Goal: Task Accomplishment & Management: Manage account settings

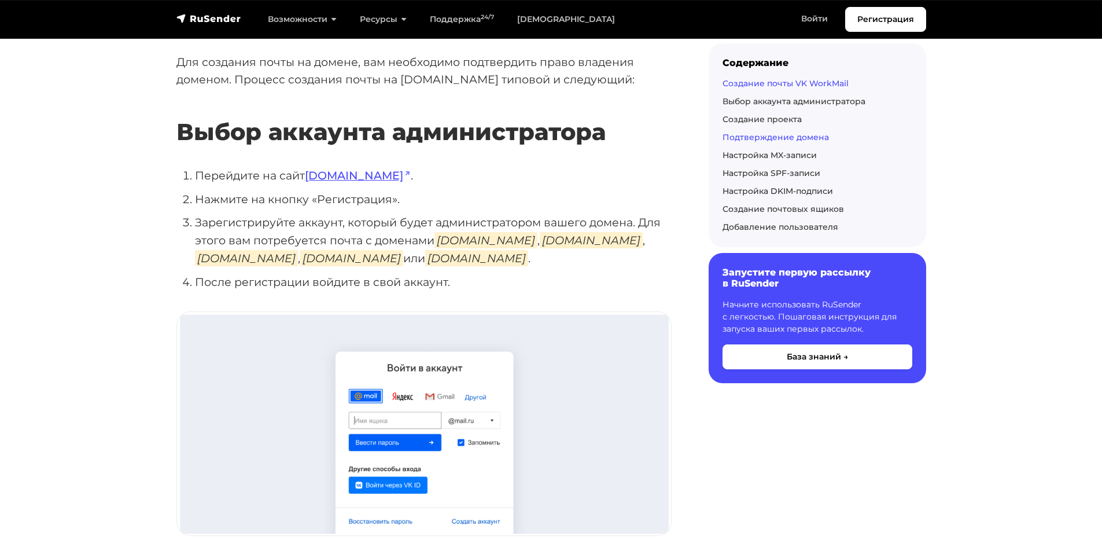
scroll to position [231, 0]
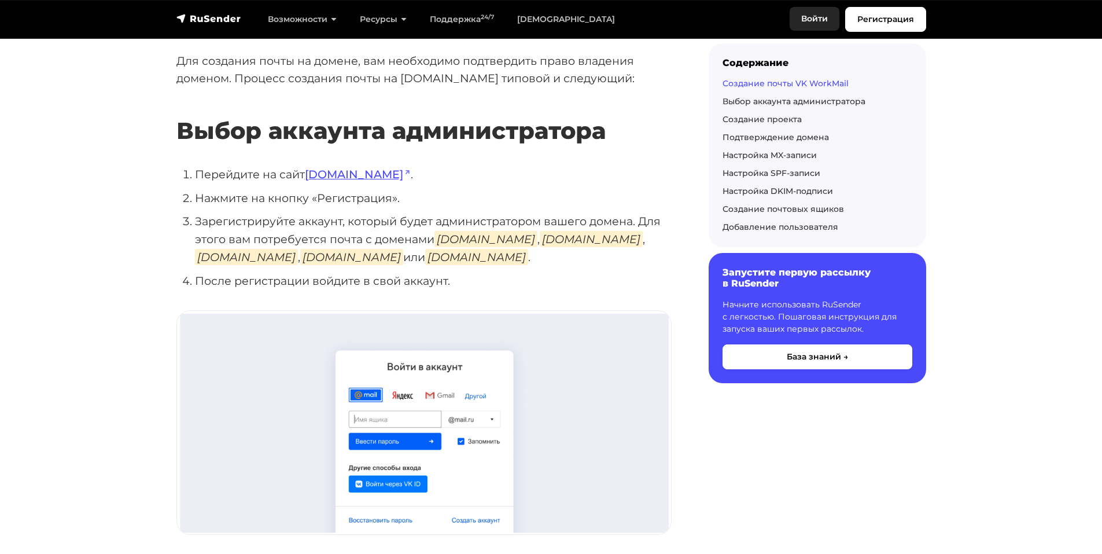
click at [811, 16] on link "Войти" at bounding box center [815, 19] width 50 height 24
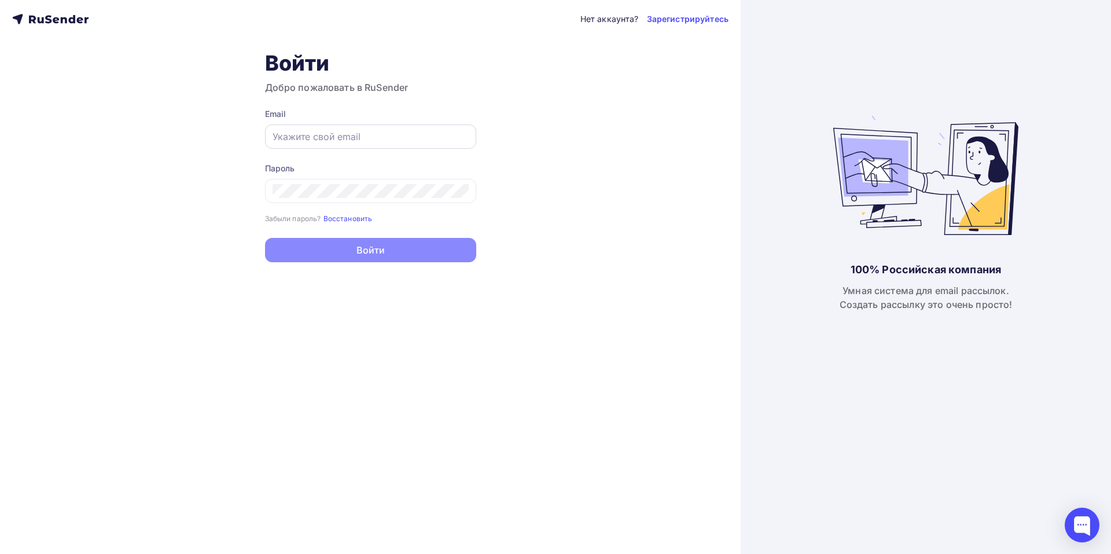
click at [386, 139] on input "text" at bounding box center [370, 137] width 196 height 14
type input "o"
type input "[PERSON_NAME][EMAIL_ADDRESS][DOMAIN_NAME]"
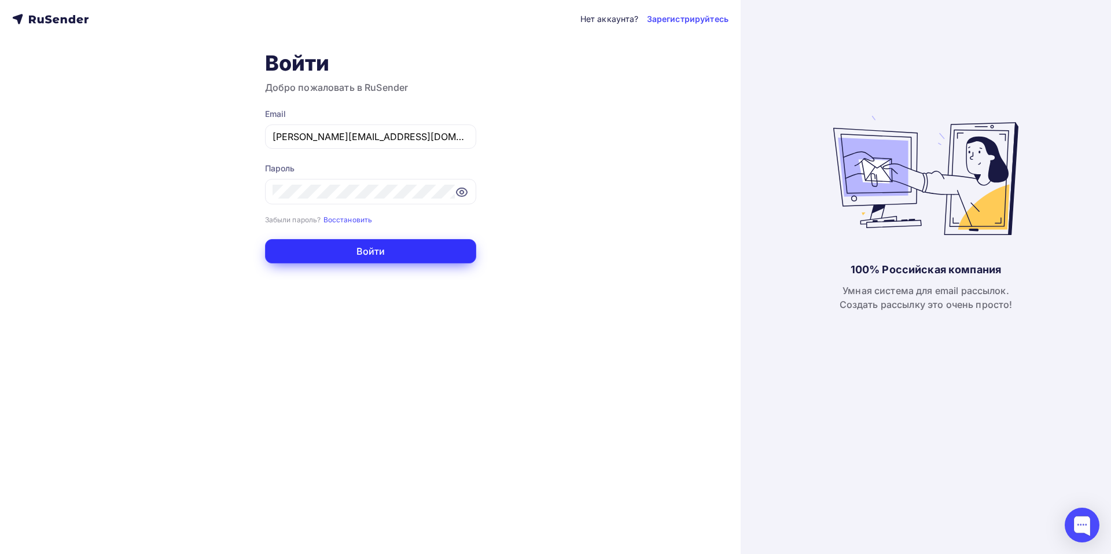
click at [336, 250] on button "Войти" at bounding box center [370, 251] width 211 height 24
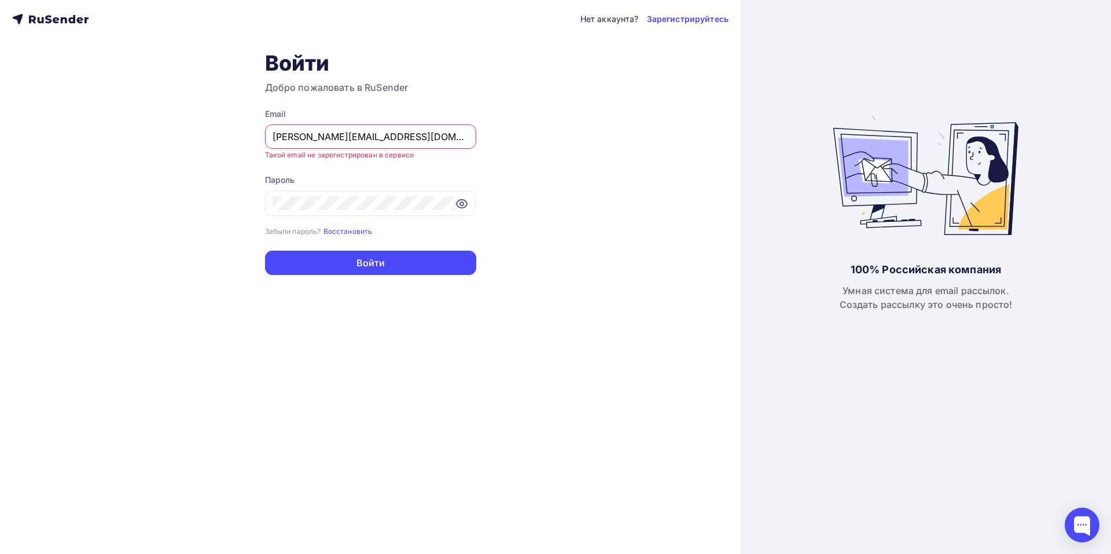
drag, startPoint x: 393, startPoint y: 138, endPoint x: 227, endPoint y: 134, distance: 166.7
click at [240, 131] on div "Нет аккаунта? Зарегистрируйтесь Войти Добро пожаловать в RuSender Email [PERSON…" at bounding box center [370, 277] width 741 height 554
click at [607, 192] on div "Нет аккаунта? Зарегистрируйтесь Войти Добро пожаловать в RuSender Email [PERSON…" at bounding box center [370, 277] width 741 height 554
